Goal: Information Seeking & Learning: Learn about a topic

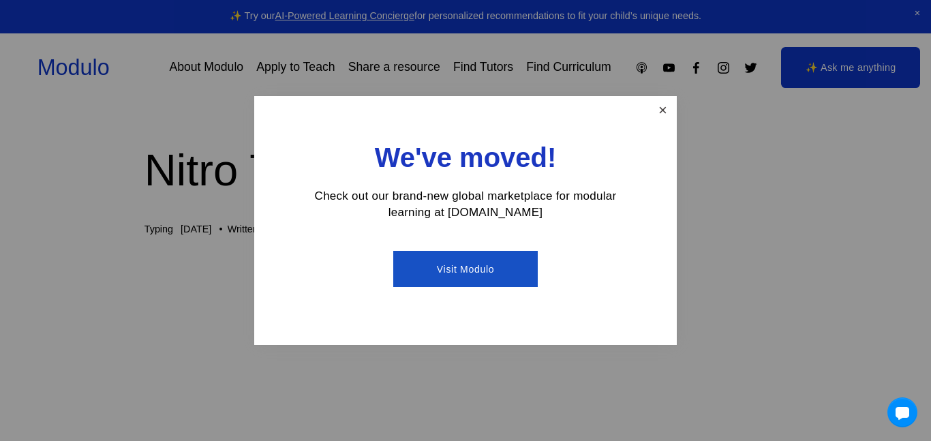
click at [667, 110] on link "Close" at bounding box center [663, 110] width 24 height 24
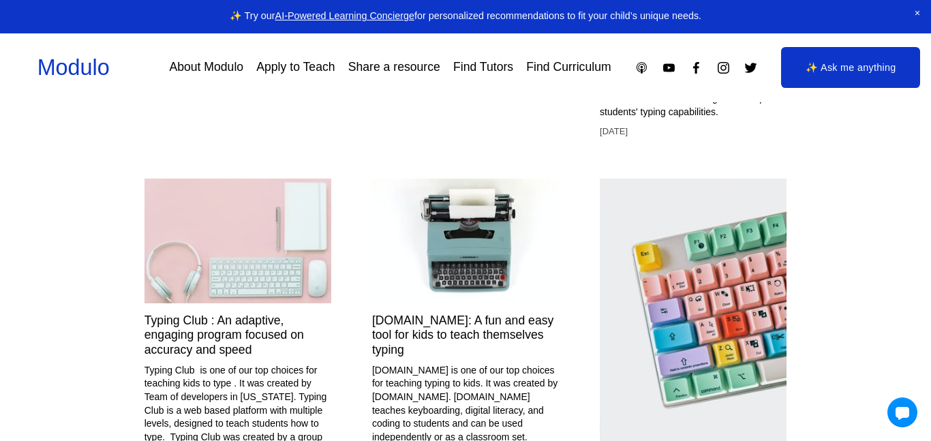
scroll to position [4613, 0]
